Goal: Transaction & Acquisition: Download file/media

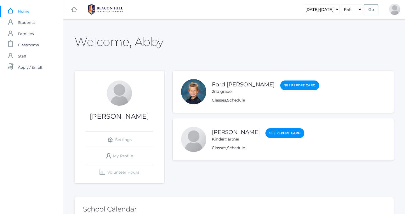
click at [222, 100] on link "Classes" at bounding box center [219, 100] width 14 height 5
click at [223, 147] on link "Classes" at bounding box center [219, 147] width 14 height 5
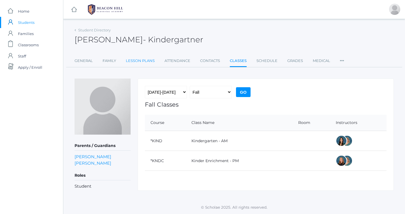
click at [140, 61] on link "Lesson Plans" at bounding box center [140, 60] width 29 height 11
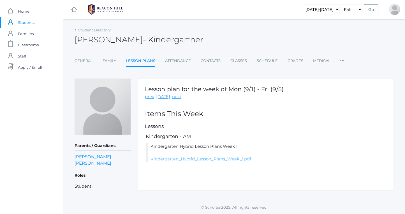
click at [171, 161] on link "Kindergarten_Hybrid_Lesson_Plans_Week_1.pdf" at bounding box center [200, 158] width 101 height 5
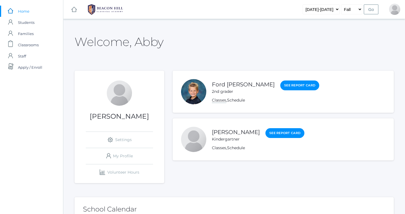
click at [223, 102] on link "Classes" at bounding box center [219, 100] width 14 height 5
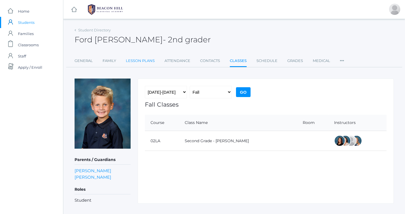
click at [145, 62] on link "Lesson Plans" at bounding box center [140, 60] width 29 height 11
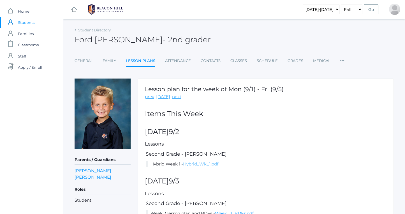
click at [205, 165] on link "Hybrid_Wk_1.pdf" at bounding box center [200, 163] width 35 height 5
